Goal: Information Seeking & Learning: Compare options

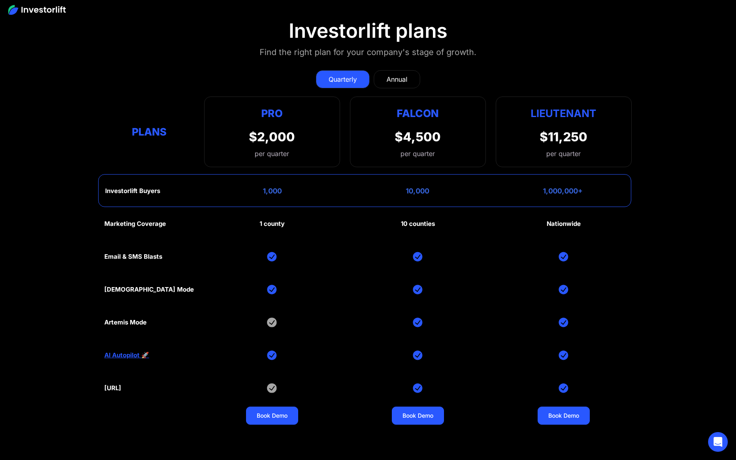
scroll to position [4080, 0]
click at [401, 74] on div "Annual" at bounding box center [397, 79] width 21 height 10
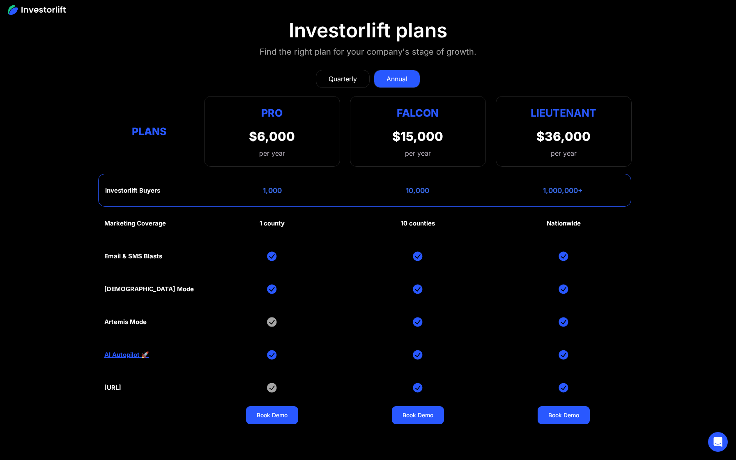
click at [332, 74] on div "Quarterly" at bounding box center [343, 79] width 28 height 10
click at [380, 70] on link "Annual" at bounding box center [397, 79] width 46 height 18
click at [348, 74] on div "Quarterly" at bounding box center [343, 79] width 28 height 10
click at [397, 74] on div "Annual" at bounding box center [397, 79] width 21 height 10
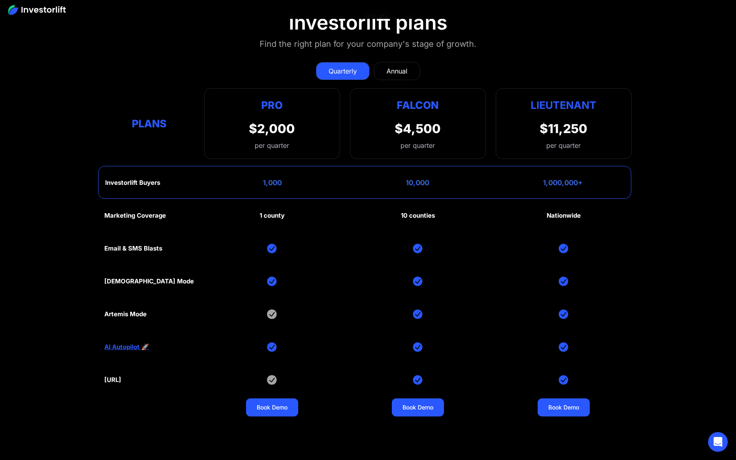
scroll to position [4095, 0]
